Goal: Information Seeking & Learning: Check status

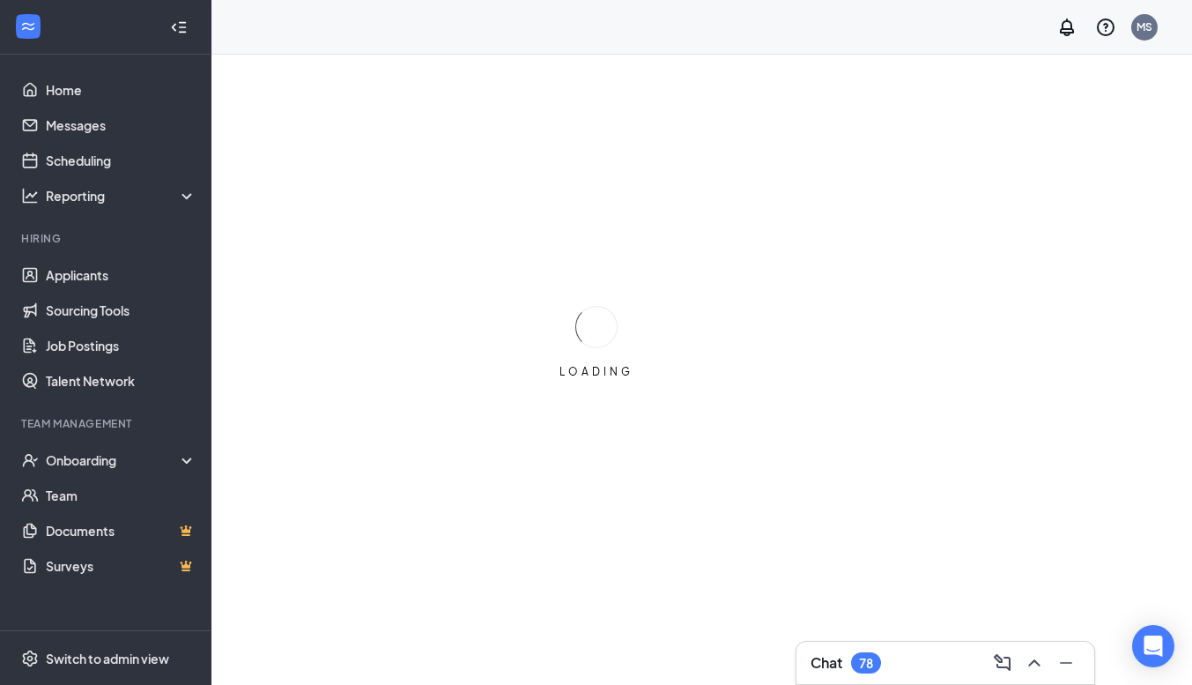
click at [943, 662] on div "Chat 78" at bounding box center [946, 663] width 270 height 28
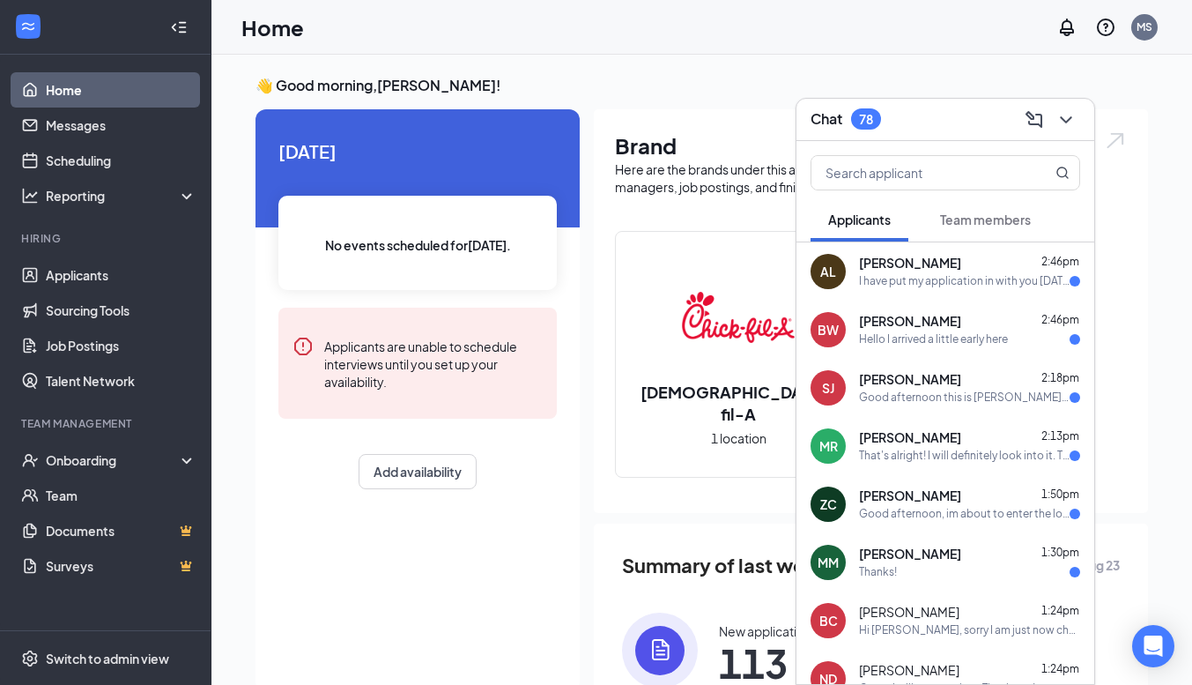
click at [951, 227] on div "Team members" at bounding box center [985, 220] width 91 height 18
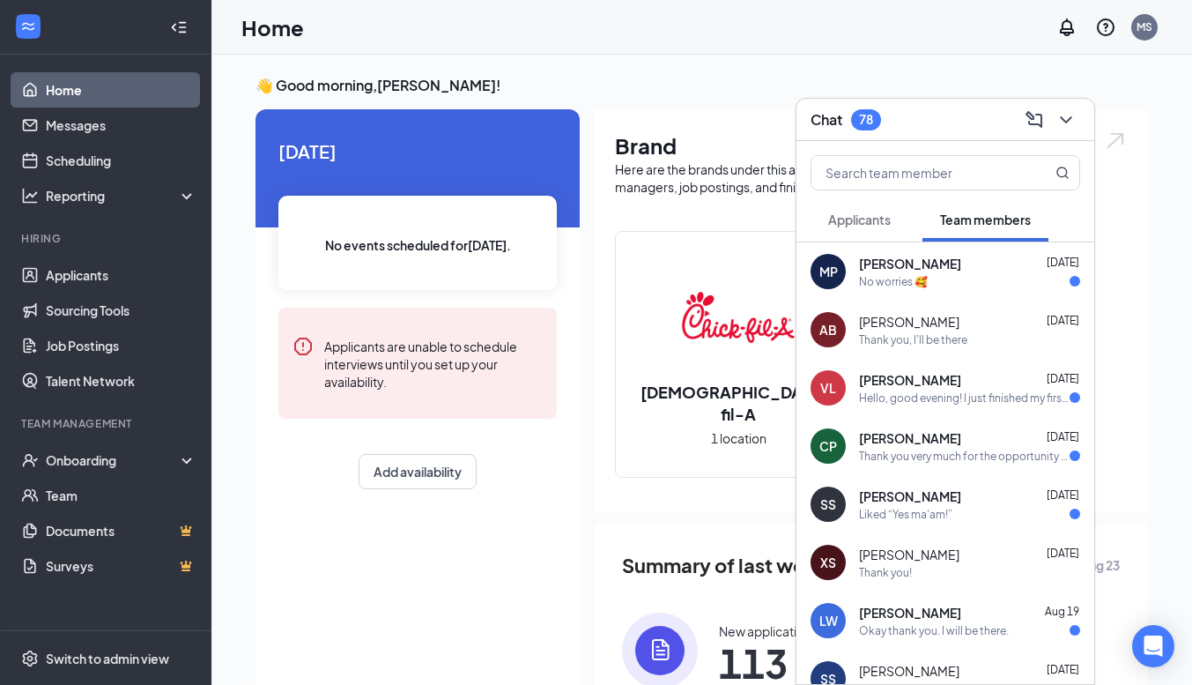
click at [943, 123] on div "Chat 78" at bounding box center [946, 119] width 270 height 27
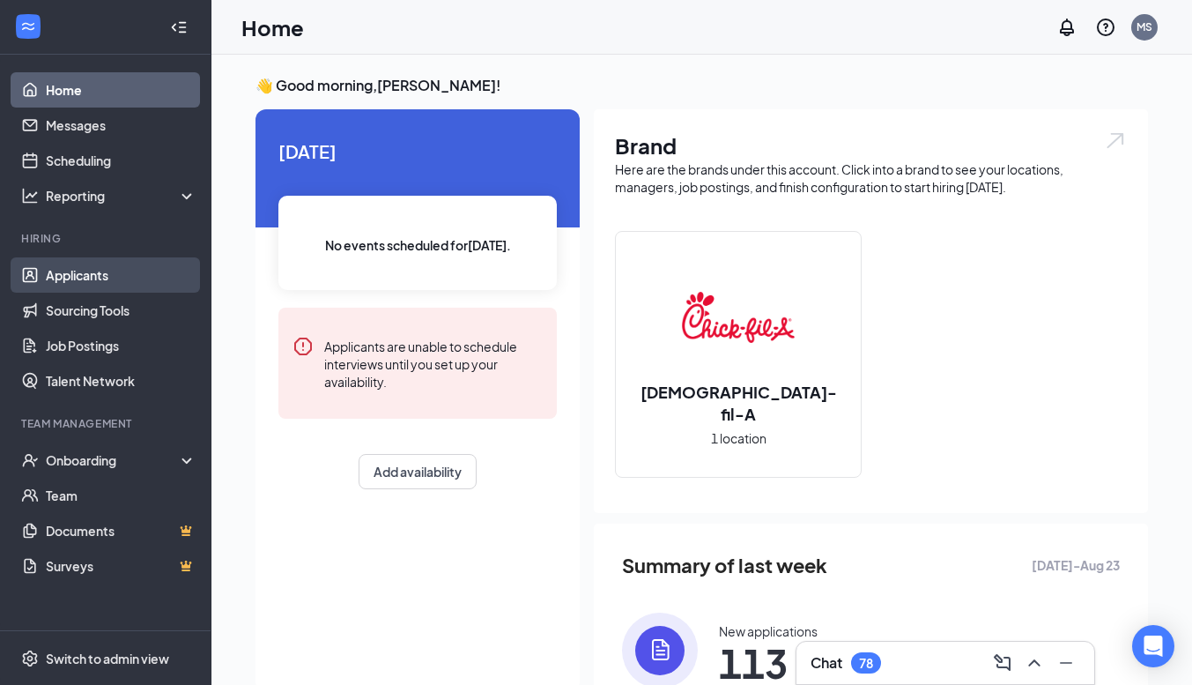
click at [110, 277] on link "Applicants" at bounding box center [121, 274] width 151 height 35
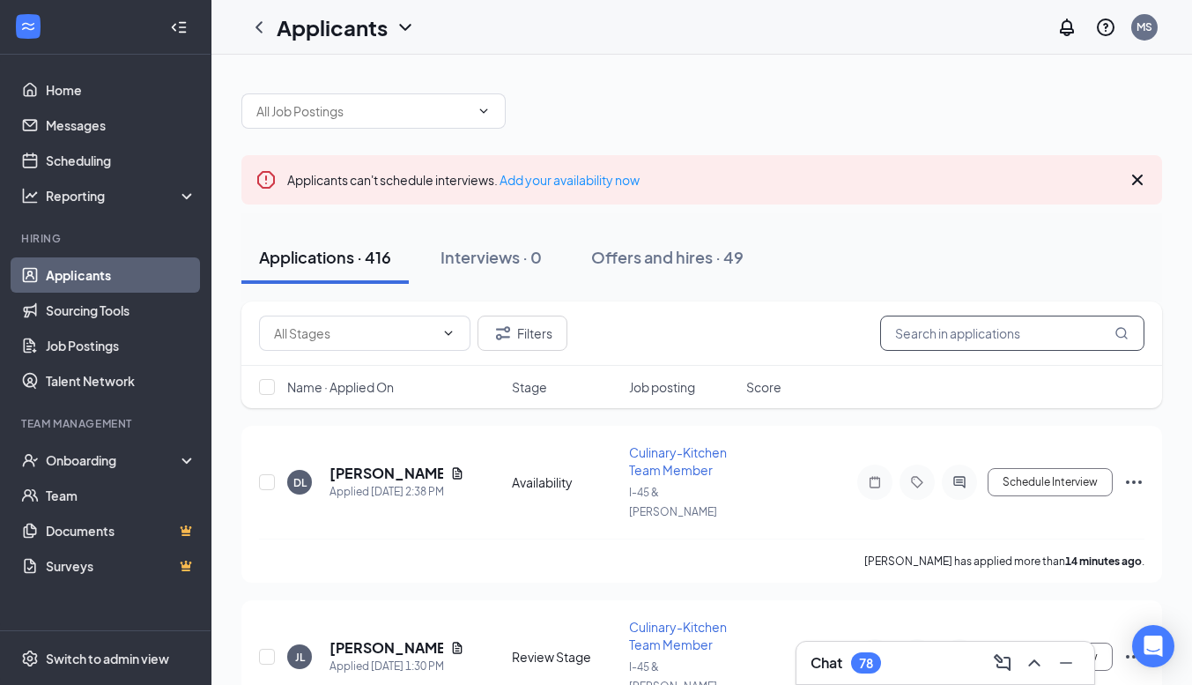
click at [930, 331] on input "text" at bounding box center [1012, 332] width 264 height 35
type input "w"
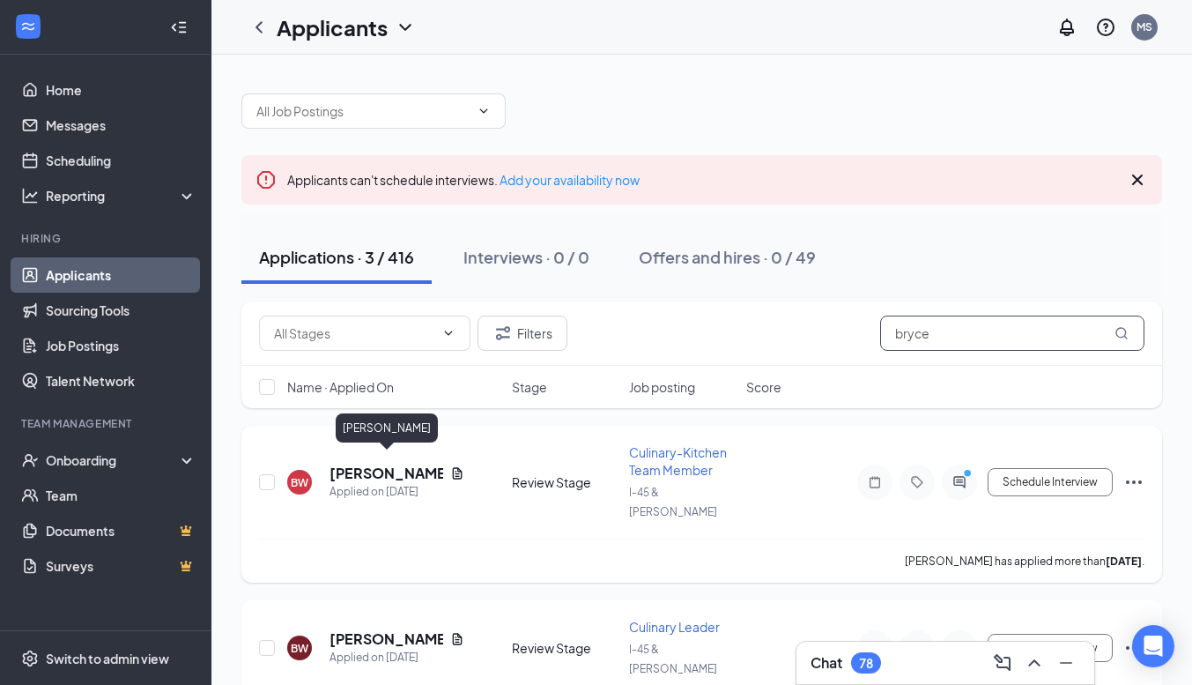
type input "bryce"
click at [390, 464] on h5 "[PERSON_NAME]" at bounding box center [387, 473] width 114 height 19
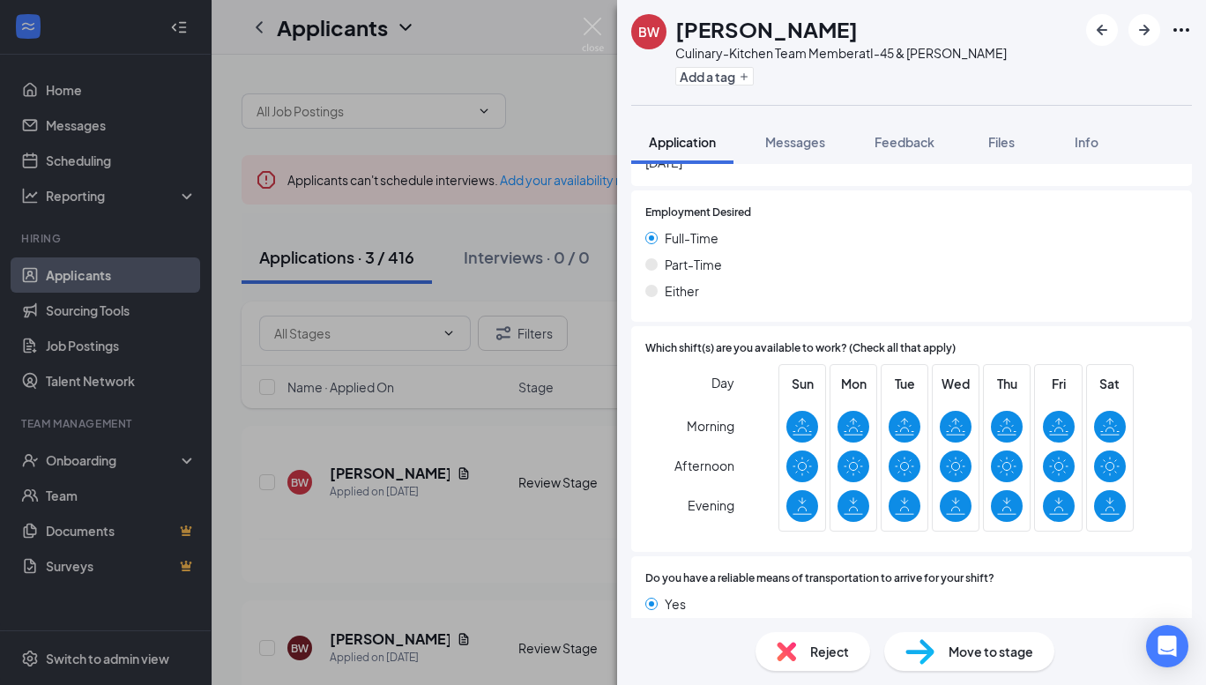
scroll to position [1102, 0]
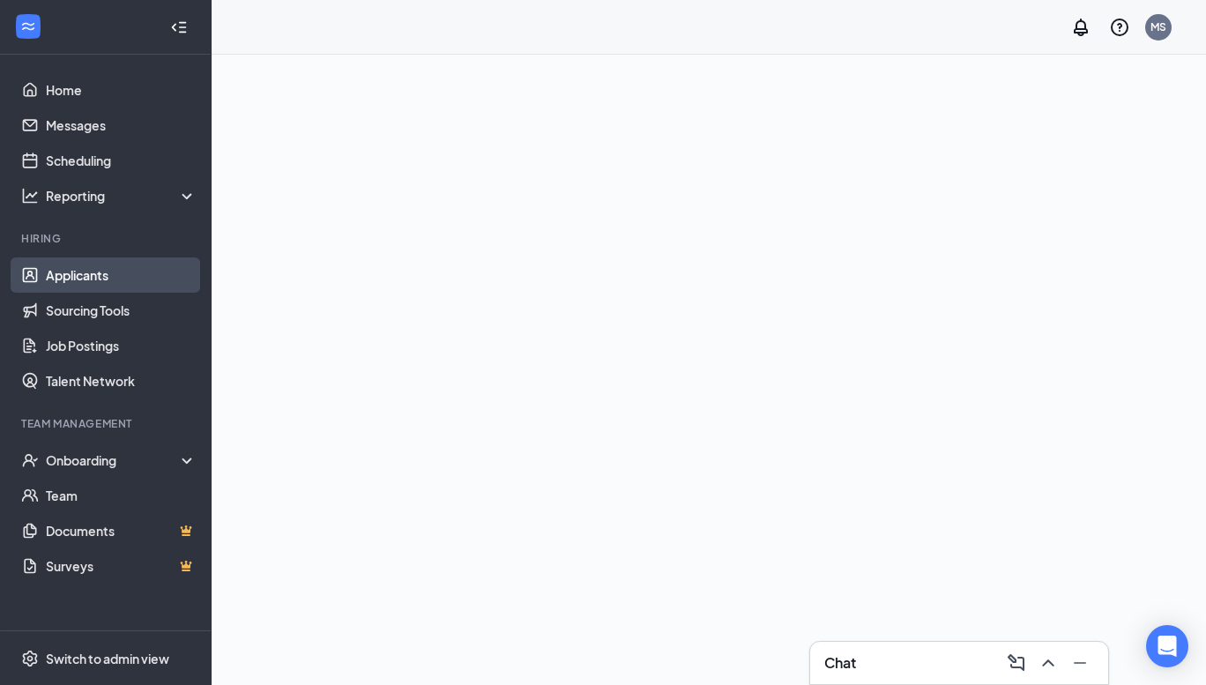
click at [59, 277] on link "Applicants" at bounding box center [121, 274] width 151 height 35
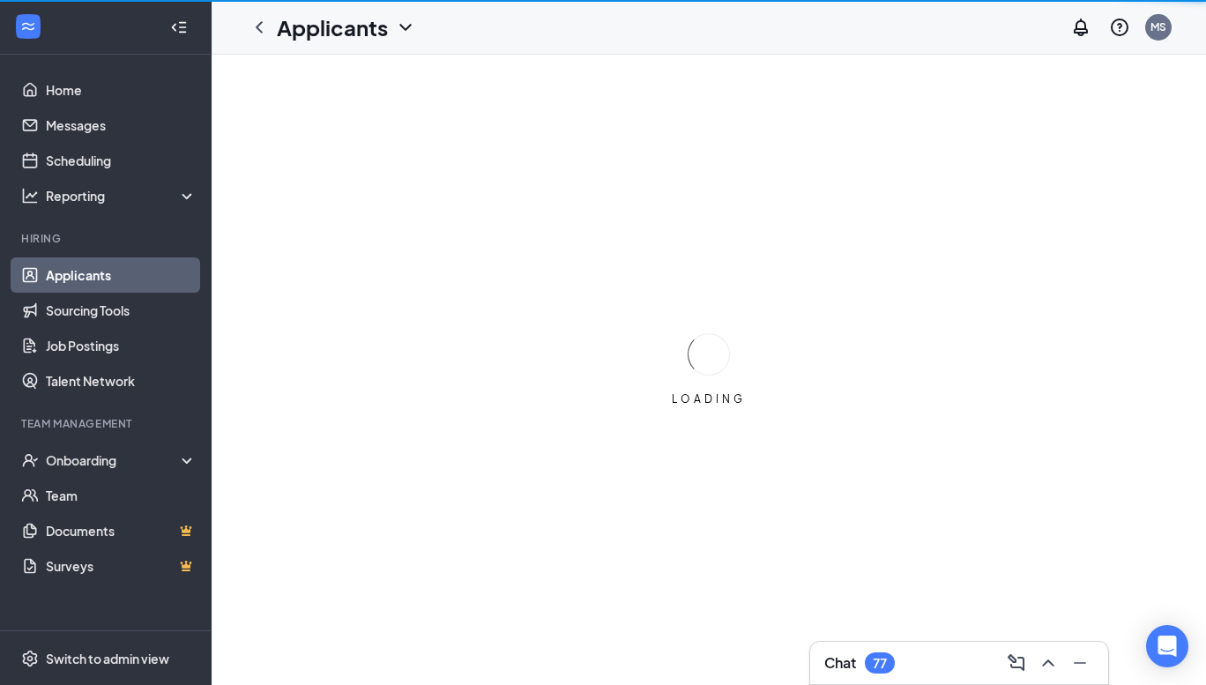
click at [939, 652] on div "Chat 77" at bounding box center [959, 663] width 270 height 28
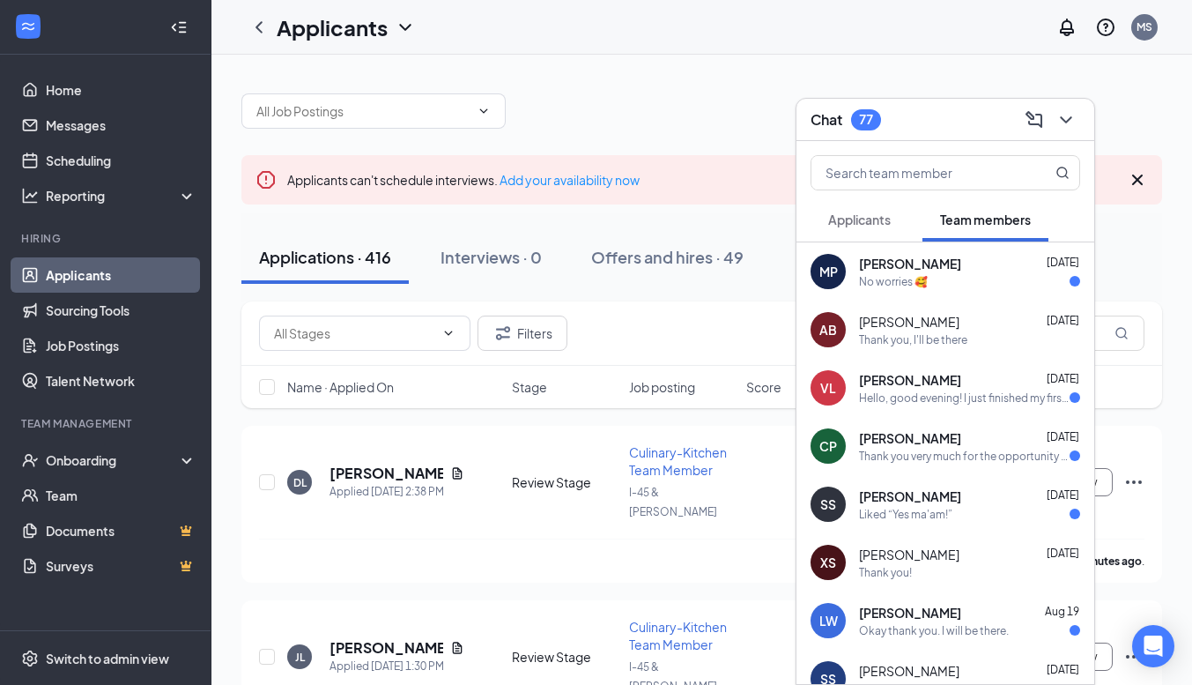
click at [915, 125] on div "Chat 77" at bounding box center [946, 119] width 270 height 27
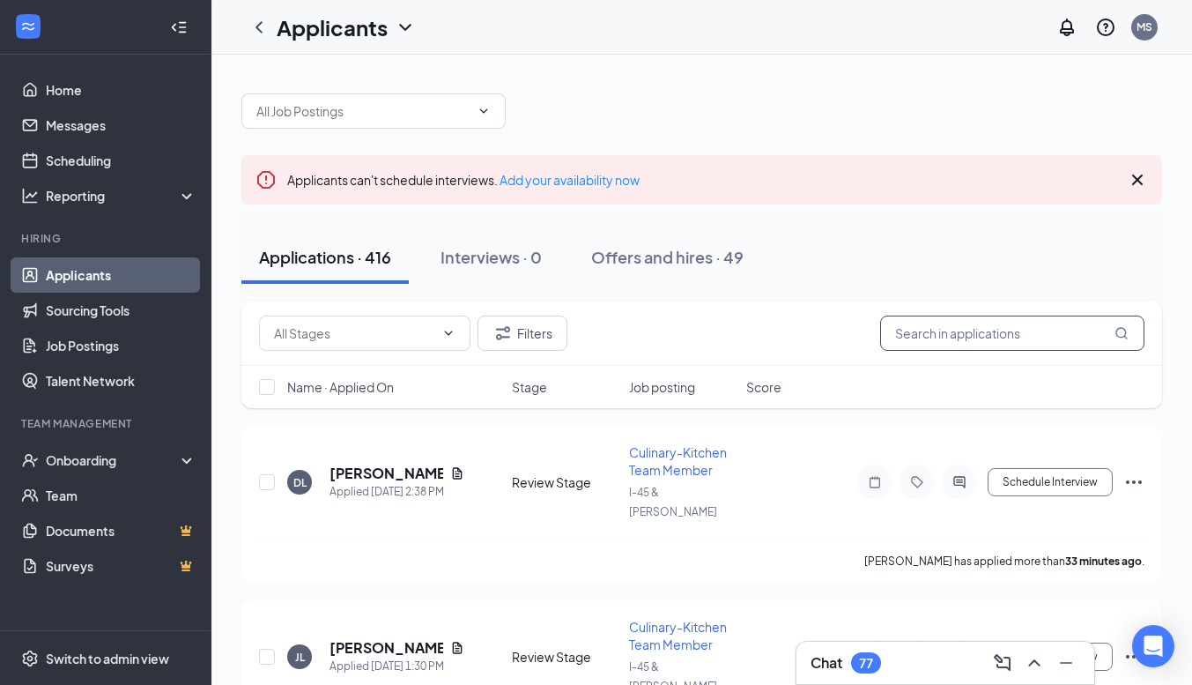
click at [944, 328] on input "text" at bounding box center [1012, 332] width 264 height 35
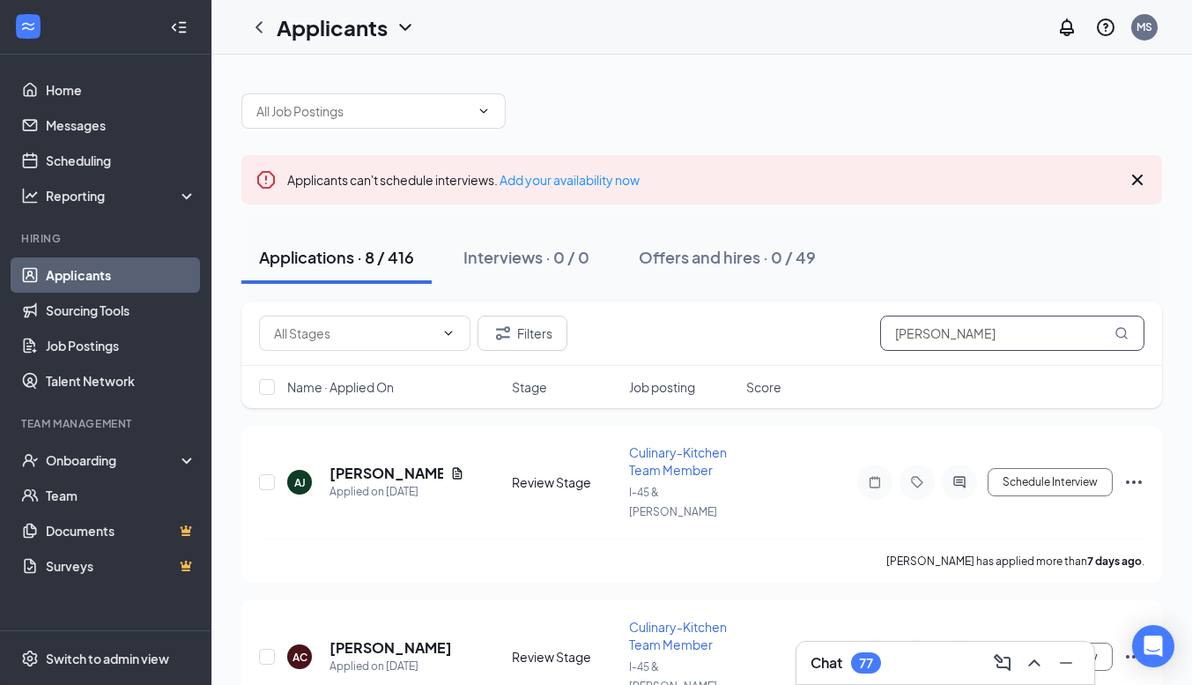
click at [932, 333] on input "alex" at bounding box center [1012, 332] width 264 height 35
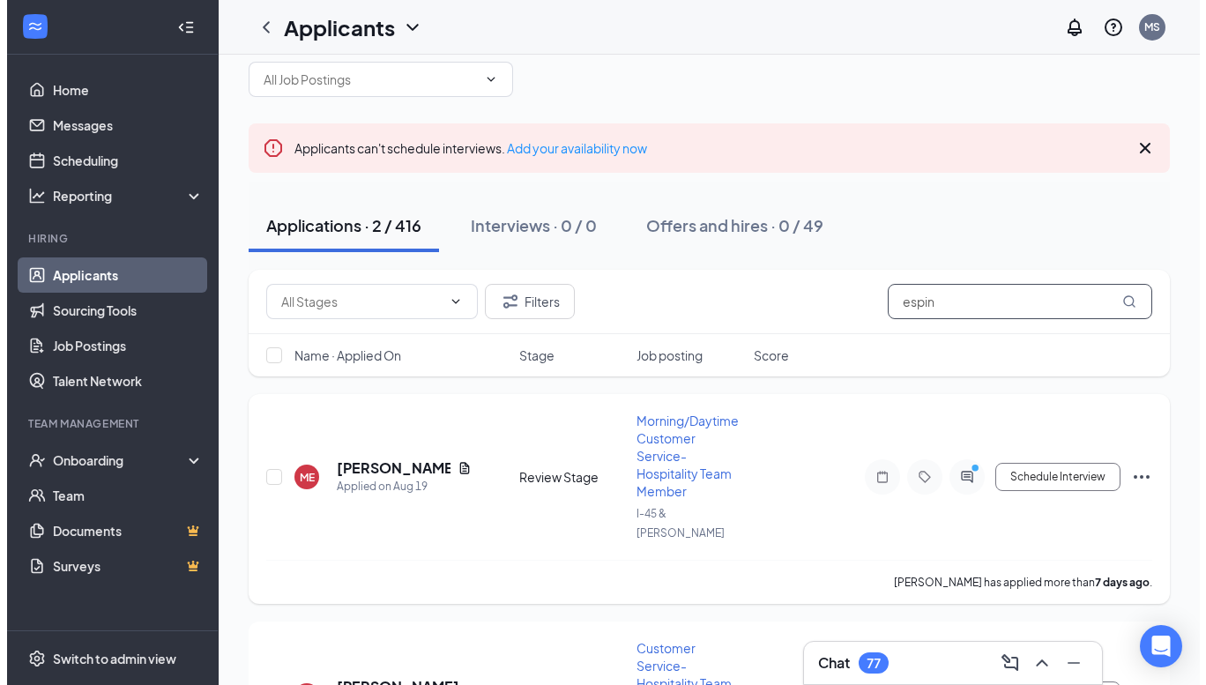
scroll to position [140, 0]
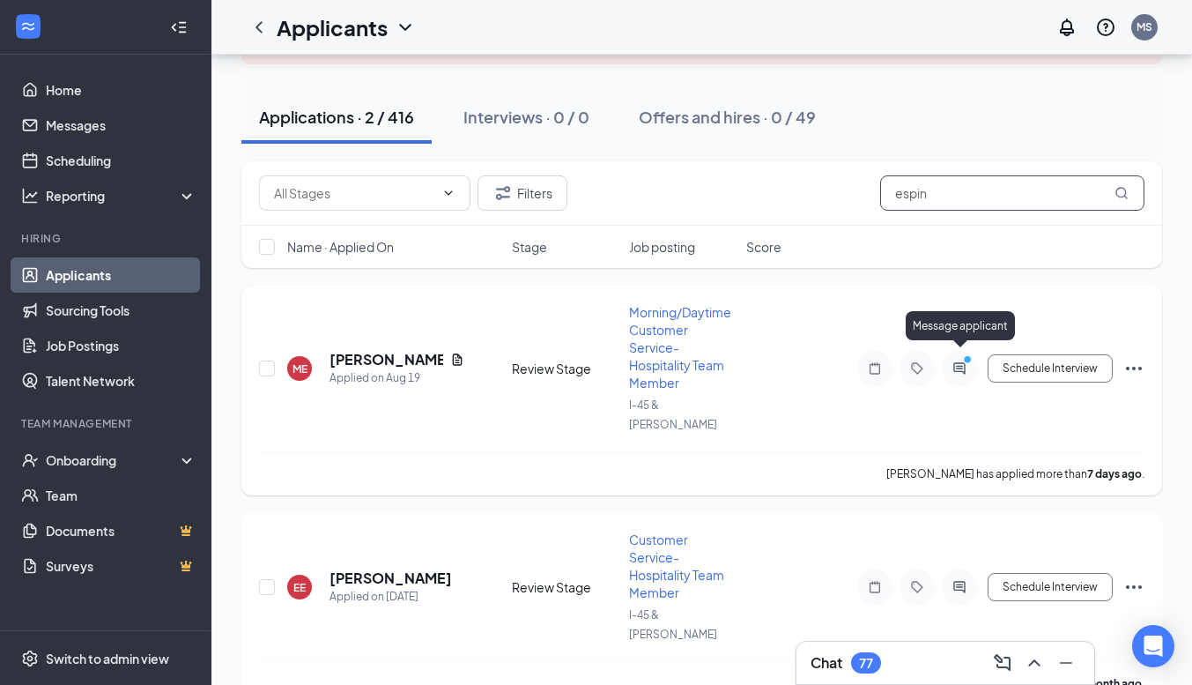
type input "espin"
click at [969, 361] on icon "ActiveChat" at bounding box center [959, 368] width 21 height 14
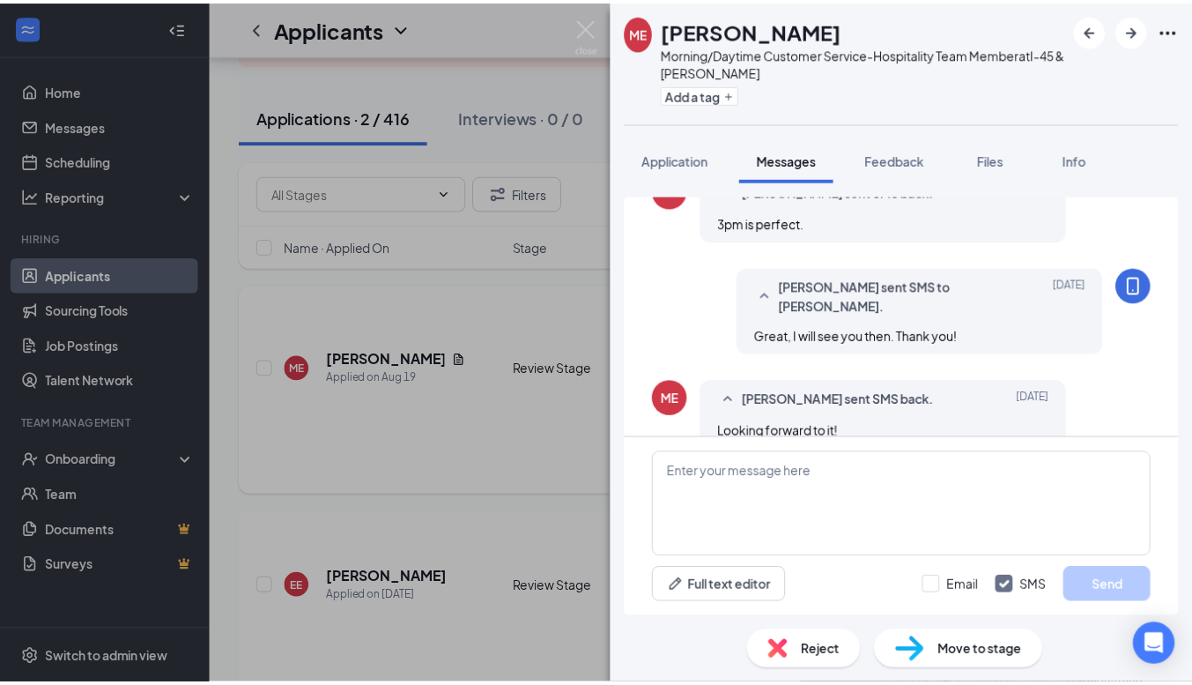
scroll to position [768, 0]
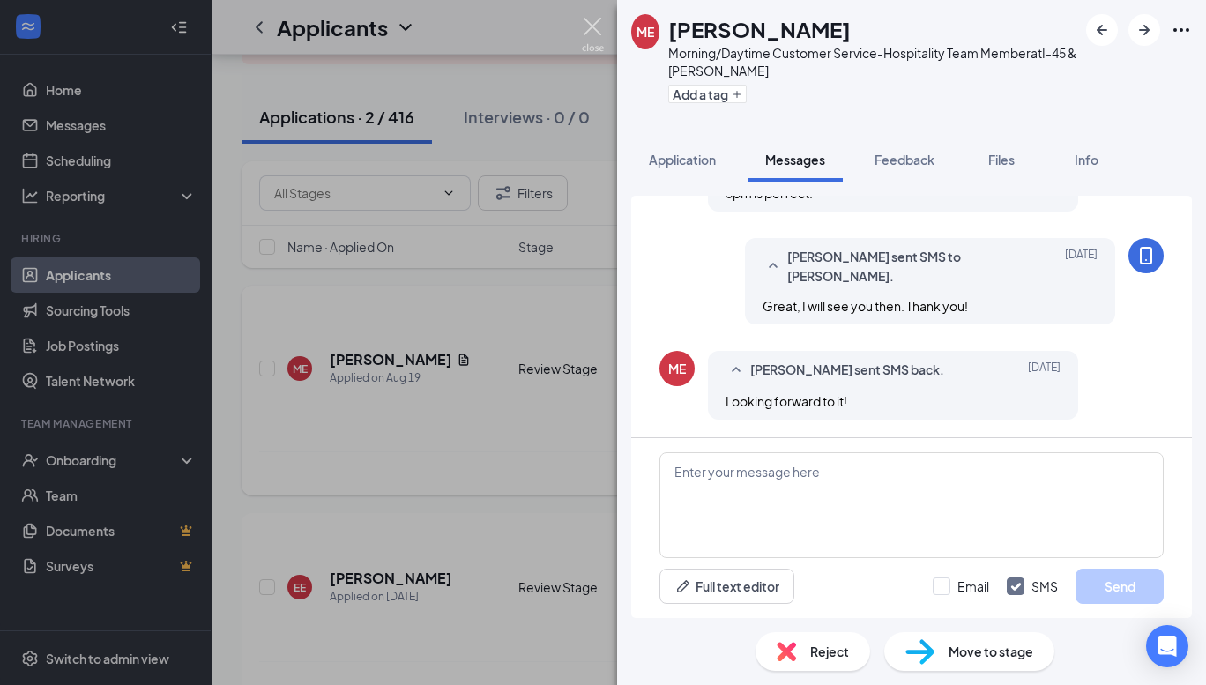
click at [590, 32] on img at bounding box center [593, 35] width 22 height 34
